Goal: Information Seeking & Learning: Find specific fact

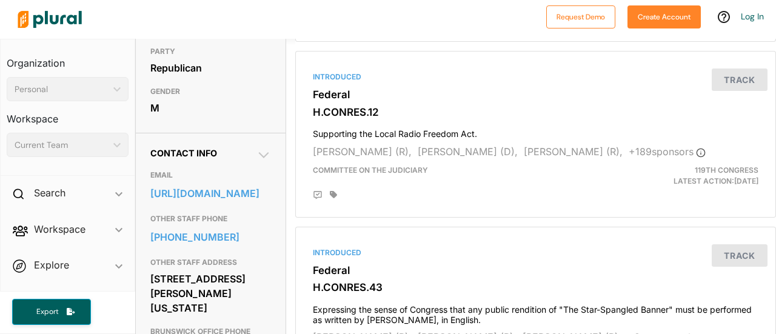
scroll to position [303, 0]
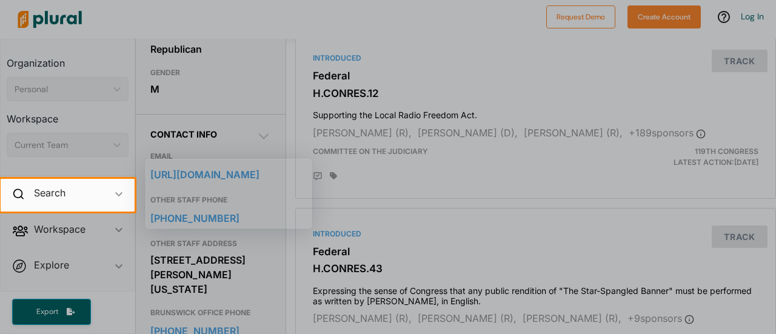
click at [255, 136] on div at bounding box center [388, 89] width 776 height 179
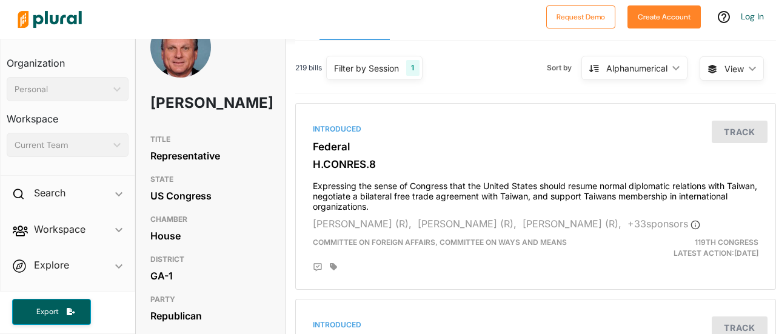
scroll to position [0, 0]
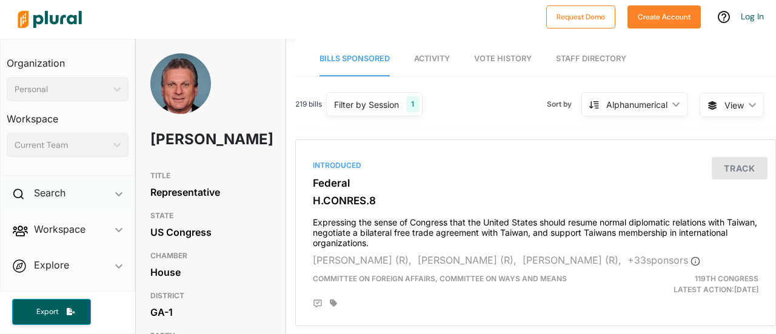
click at [15, 193] on icon at bounding box center [18, 194] width 11 height 11
click at [41, 219] on h4 "Bills" at bounding box center [71, 221] width 104 height 12
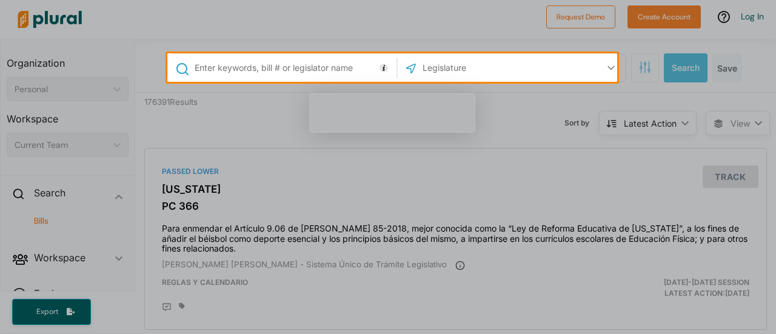
click at [215, 64] on input "text" at bounding box center [292, 67] width 199 height 23
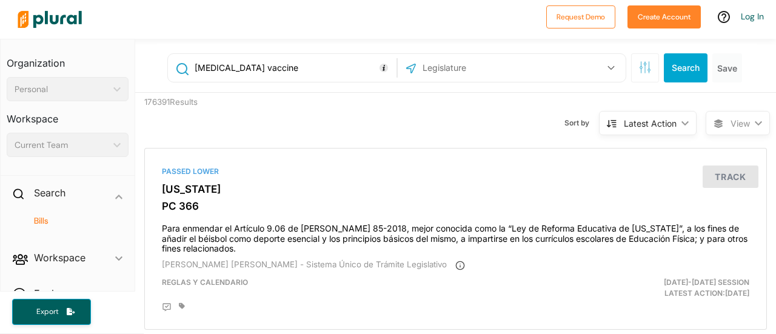
type input "[MEDICAL_DATA] vaccine"
